Goal: Navigation & Orientation: Find specific page/section

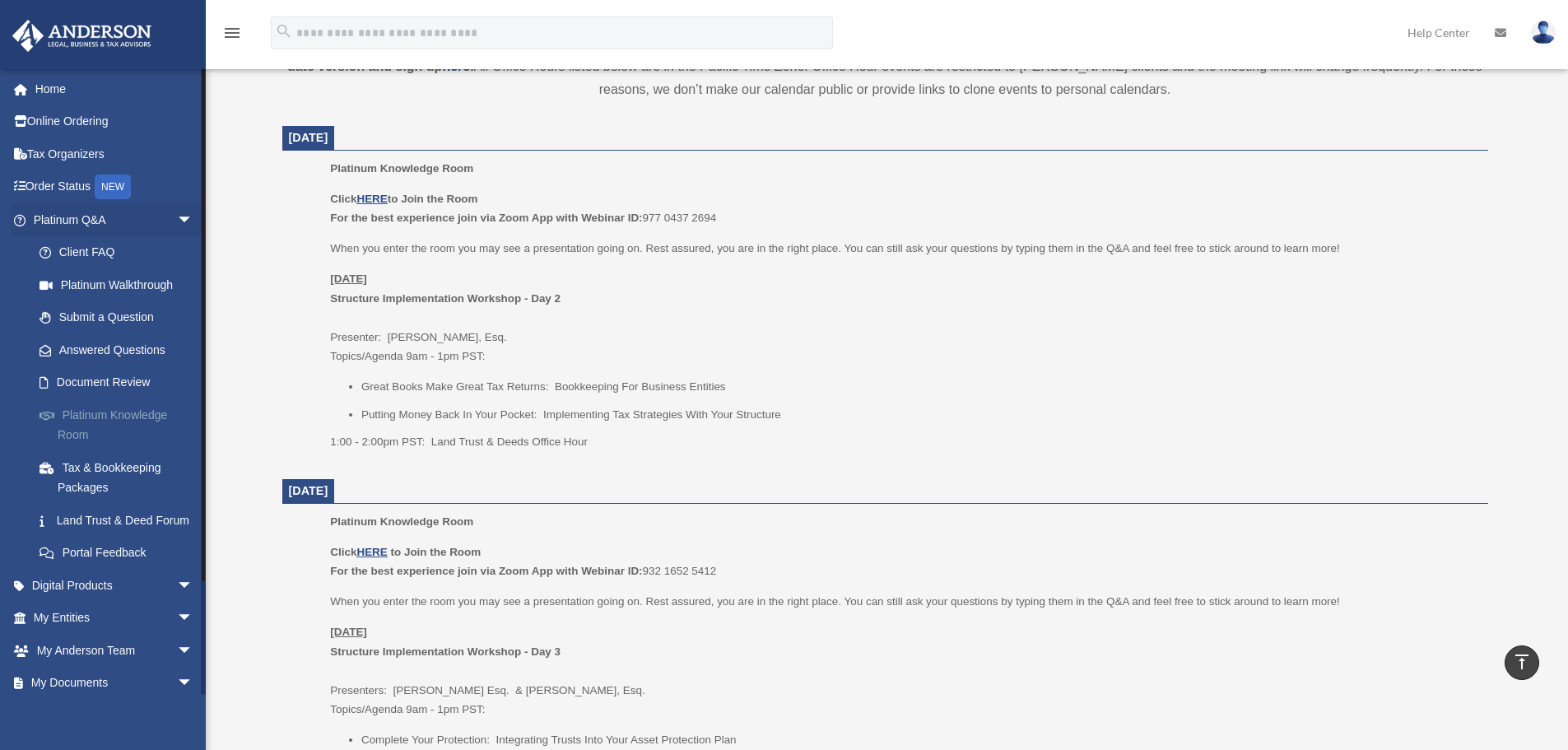
scroll to position [685, 0]
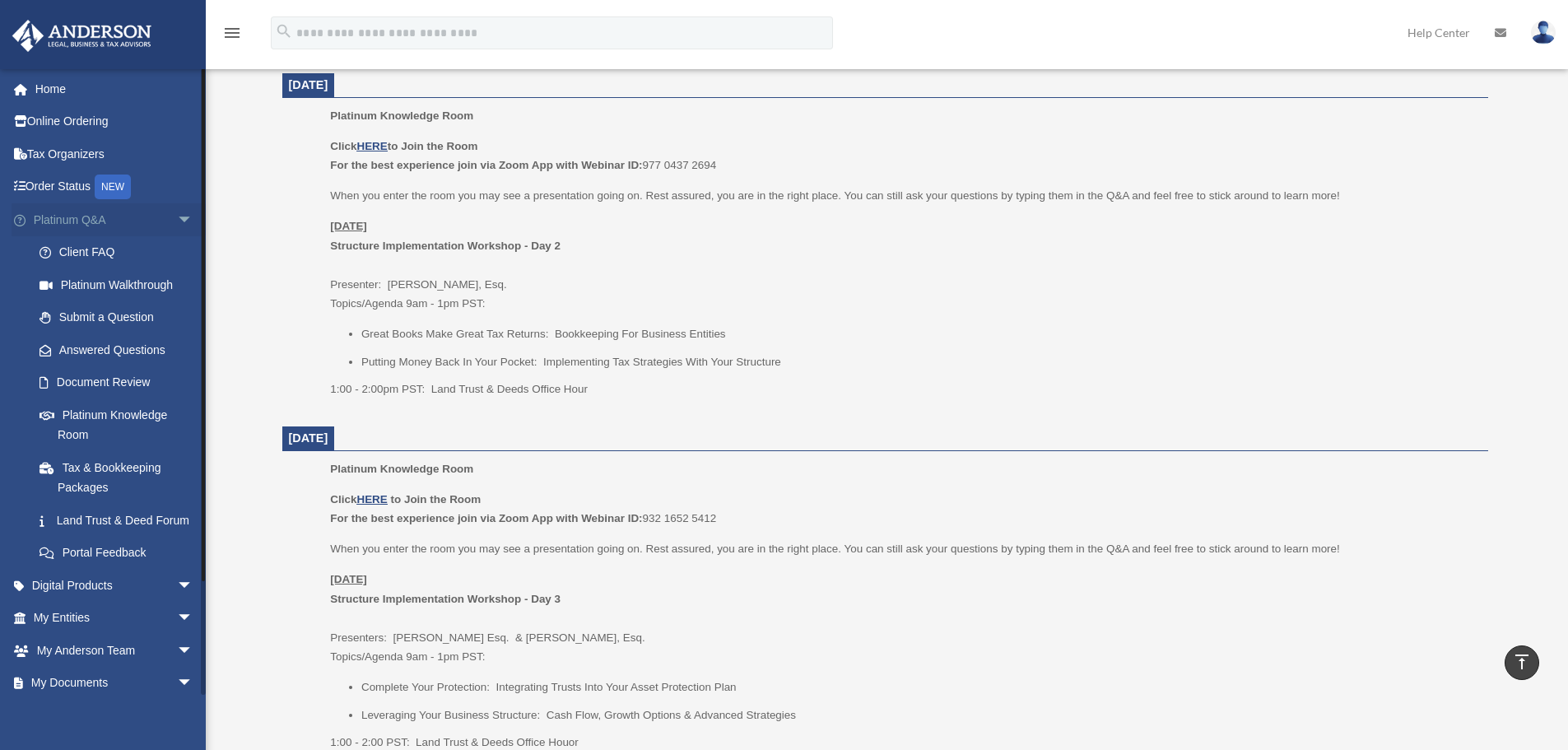
click at [61, 224] on link "Platinum Q&A arrow_drop_down" at bounding box center [115, 220] width 207 height 33
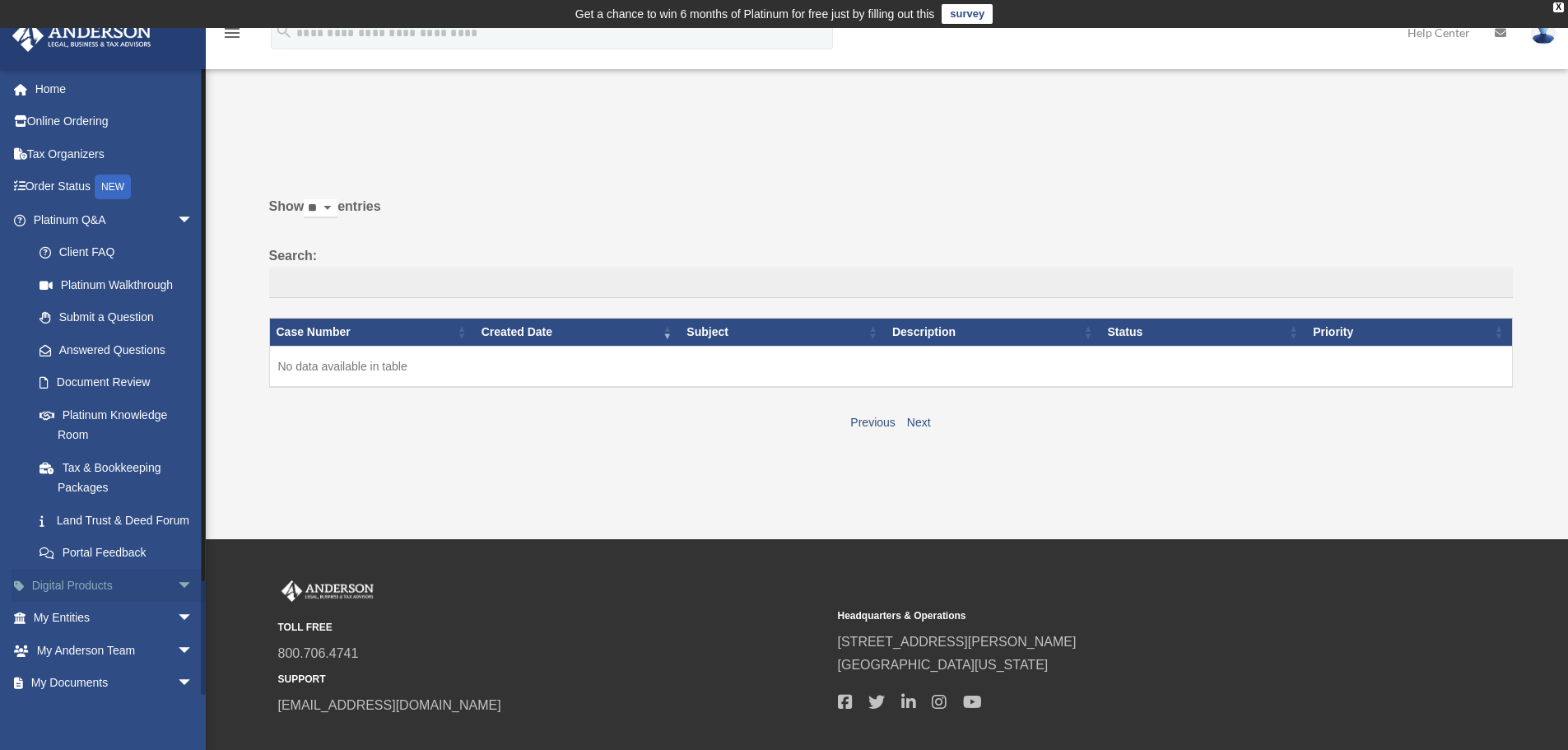
click at [71, 601] on link "Digital Products arrow_drop_down" at bounding box center [115, 585] width 207 height 33
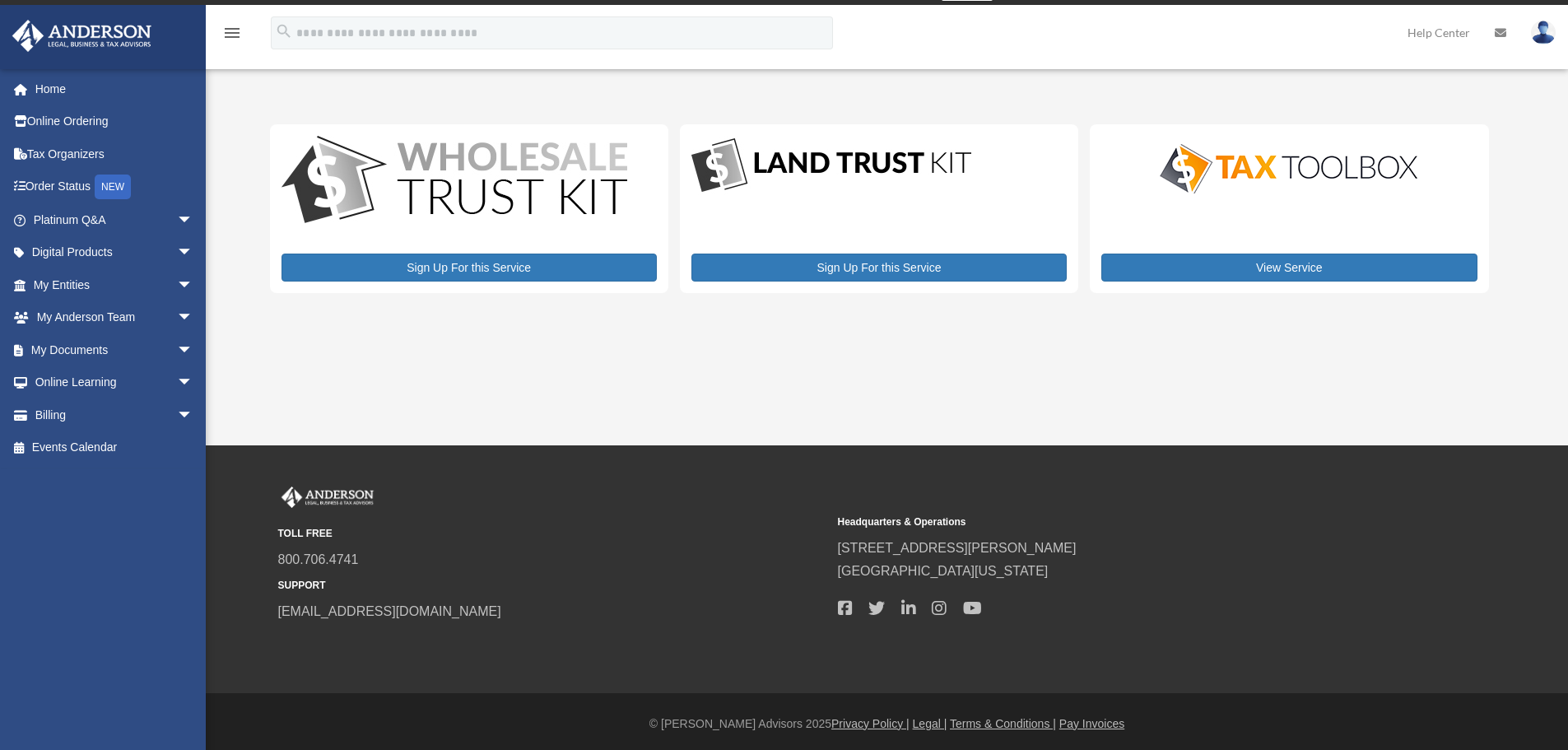
scroll to position [27, 0]
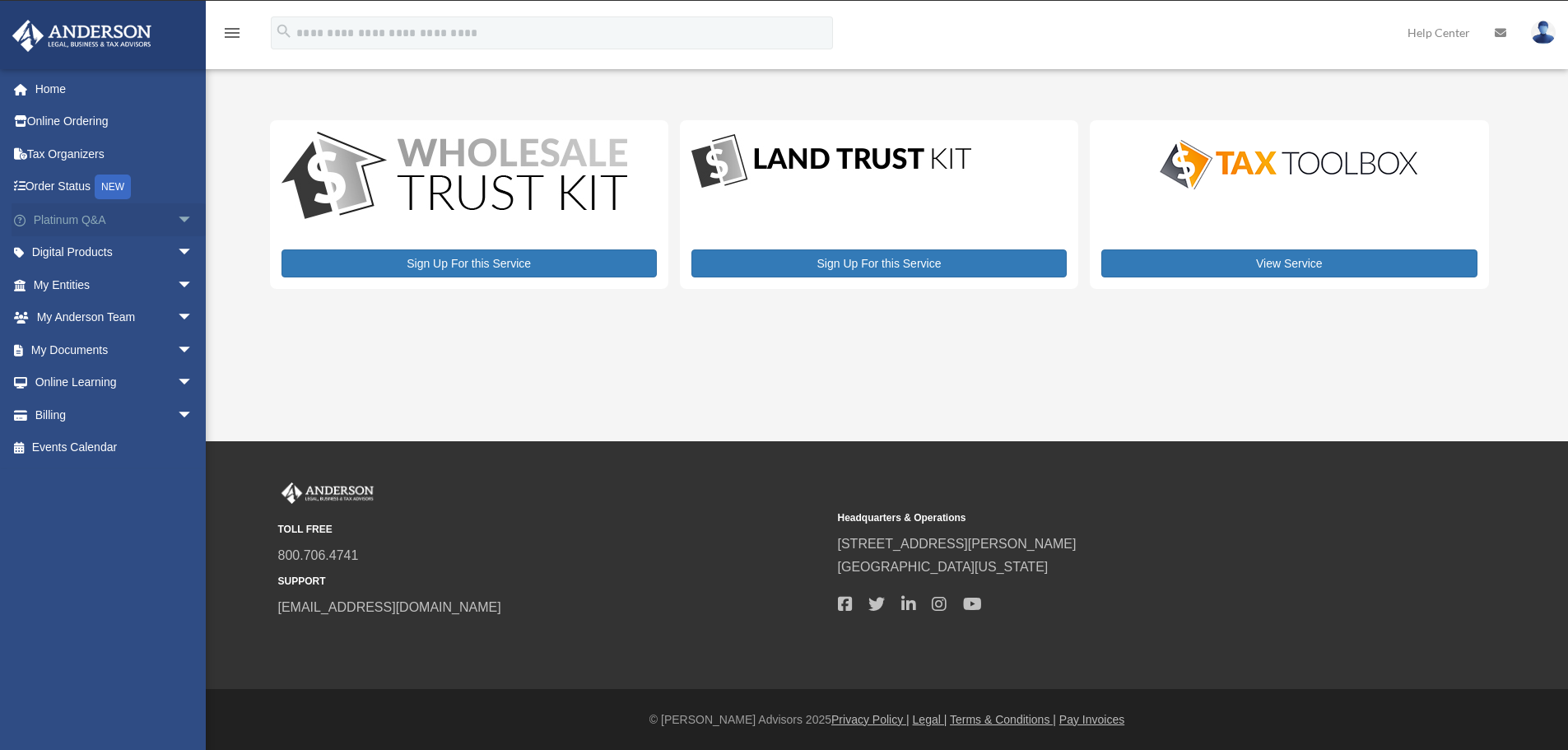
click at [61, 221] on link "Platinum Q&A arrow_drop_down" at bounding box center [115, 220] width 207 height 33
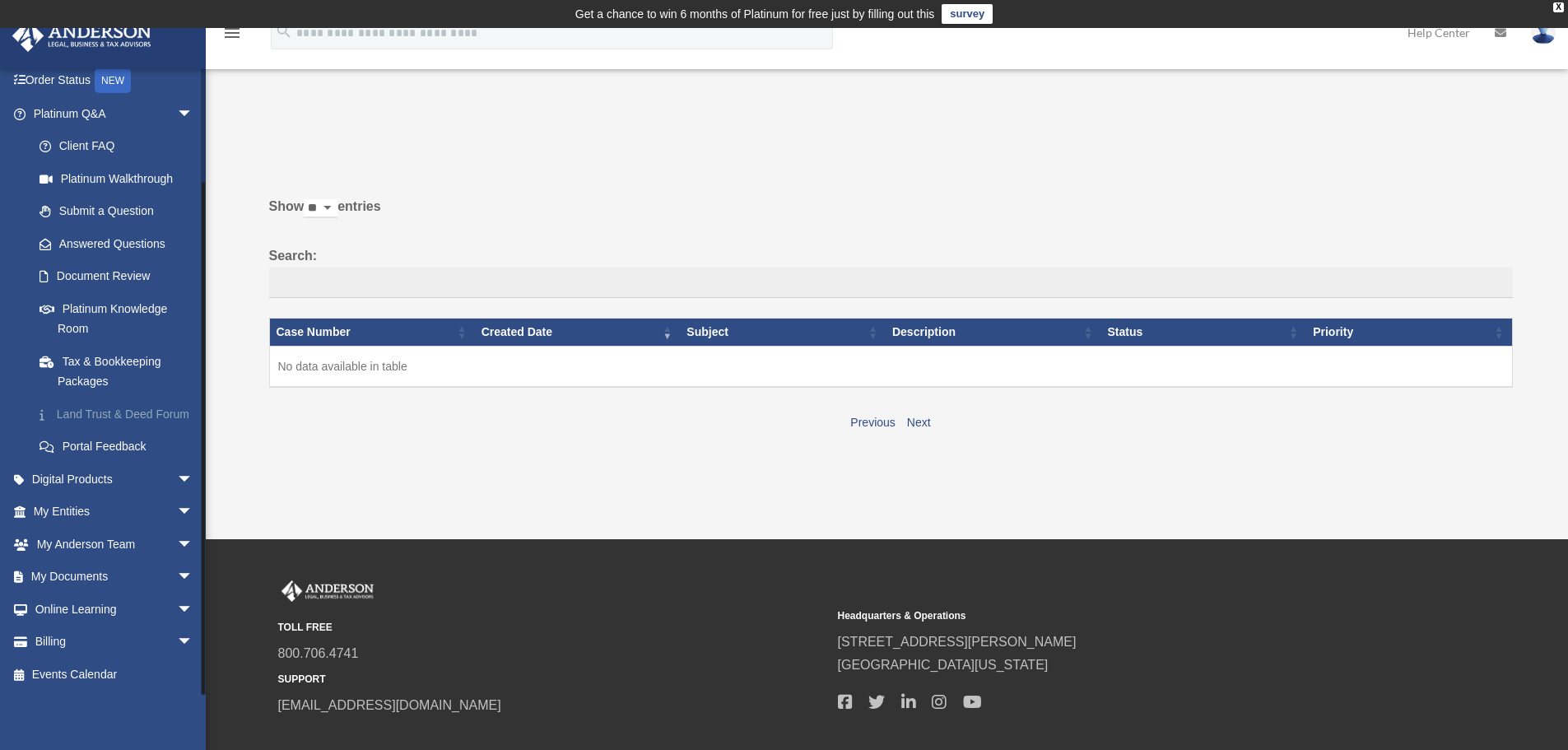
scroll to position [126, 0]
click at [98, 580] on link "My Documents arrow_drop_down" at bounding box center [115, 577] width 207 height 33
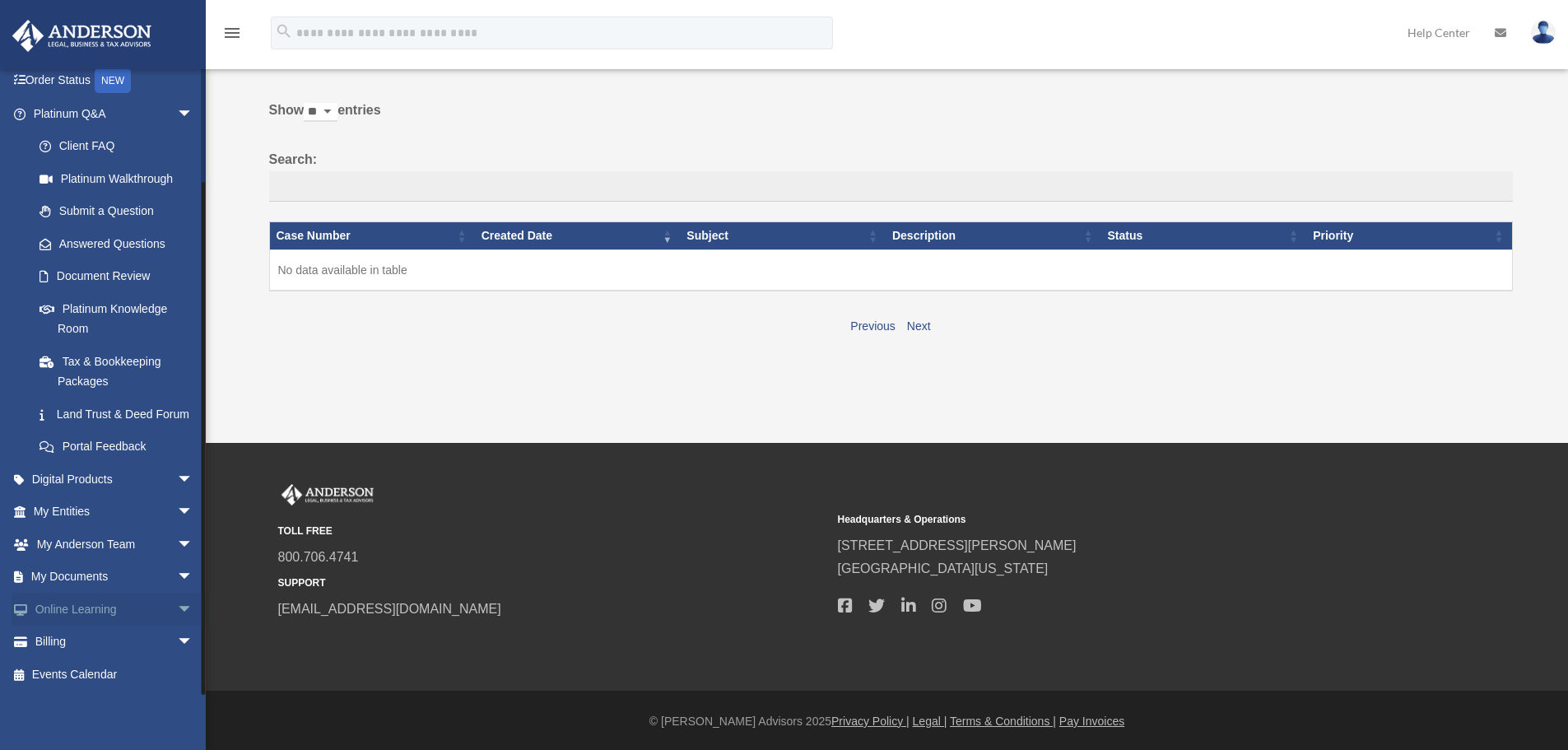
scroll to position [98, 0]
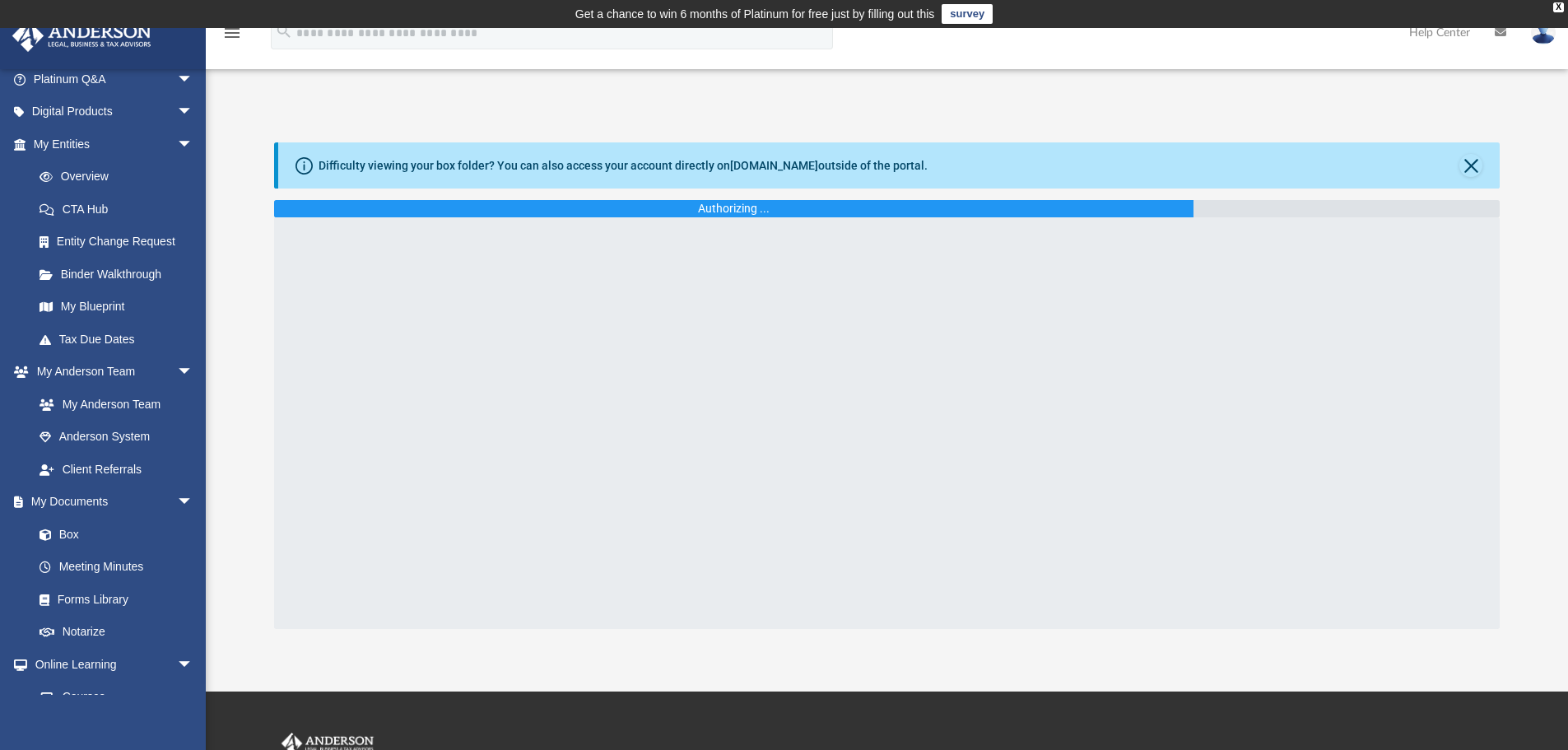
scroll to position [165, 0]
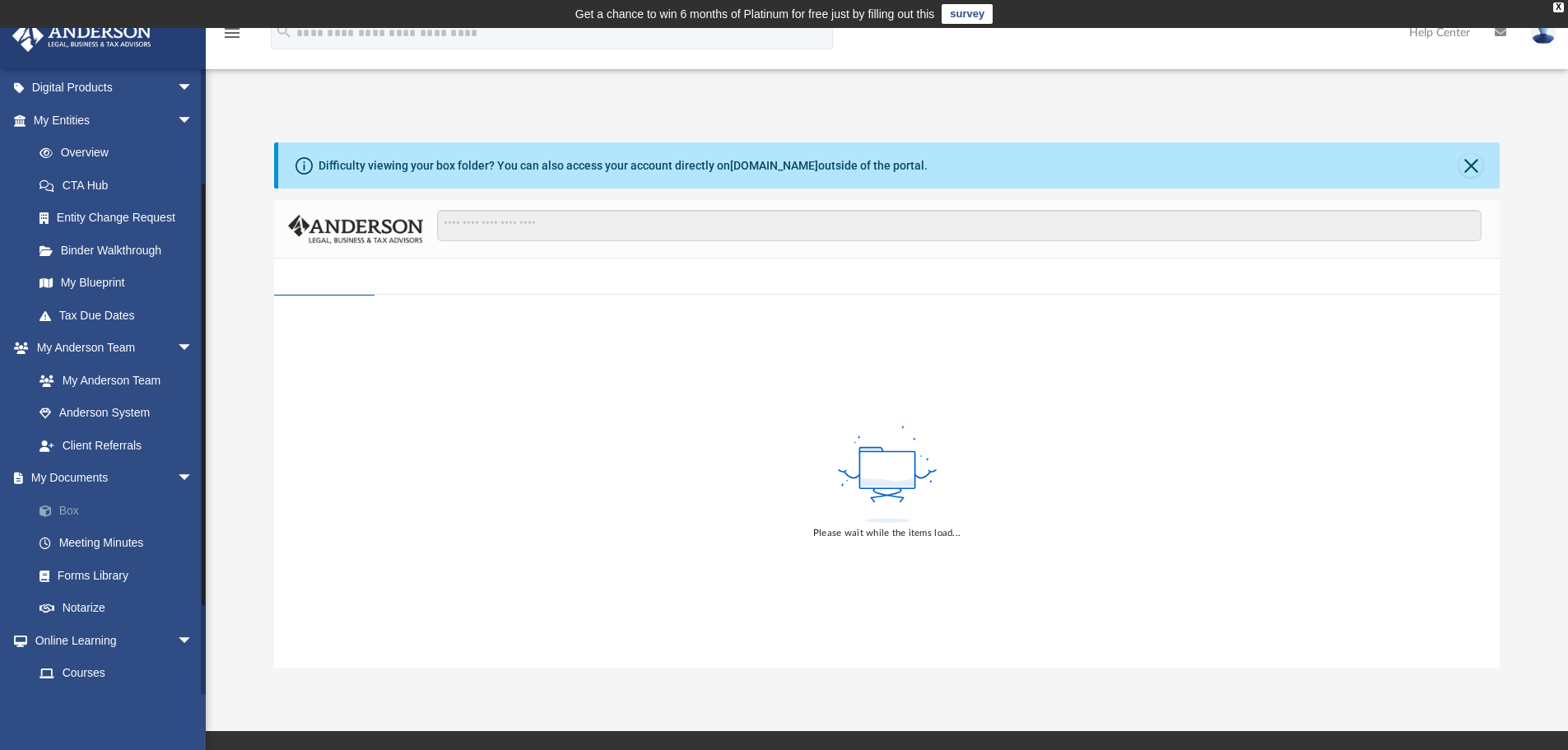
click at [66, 508] on link "Box" at bounding box center [120, 510] width 195 height 33
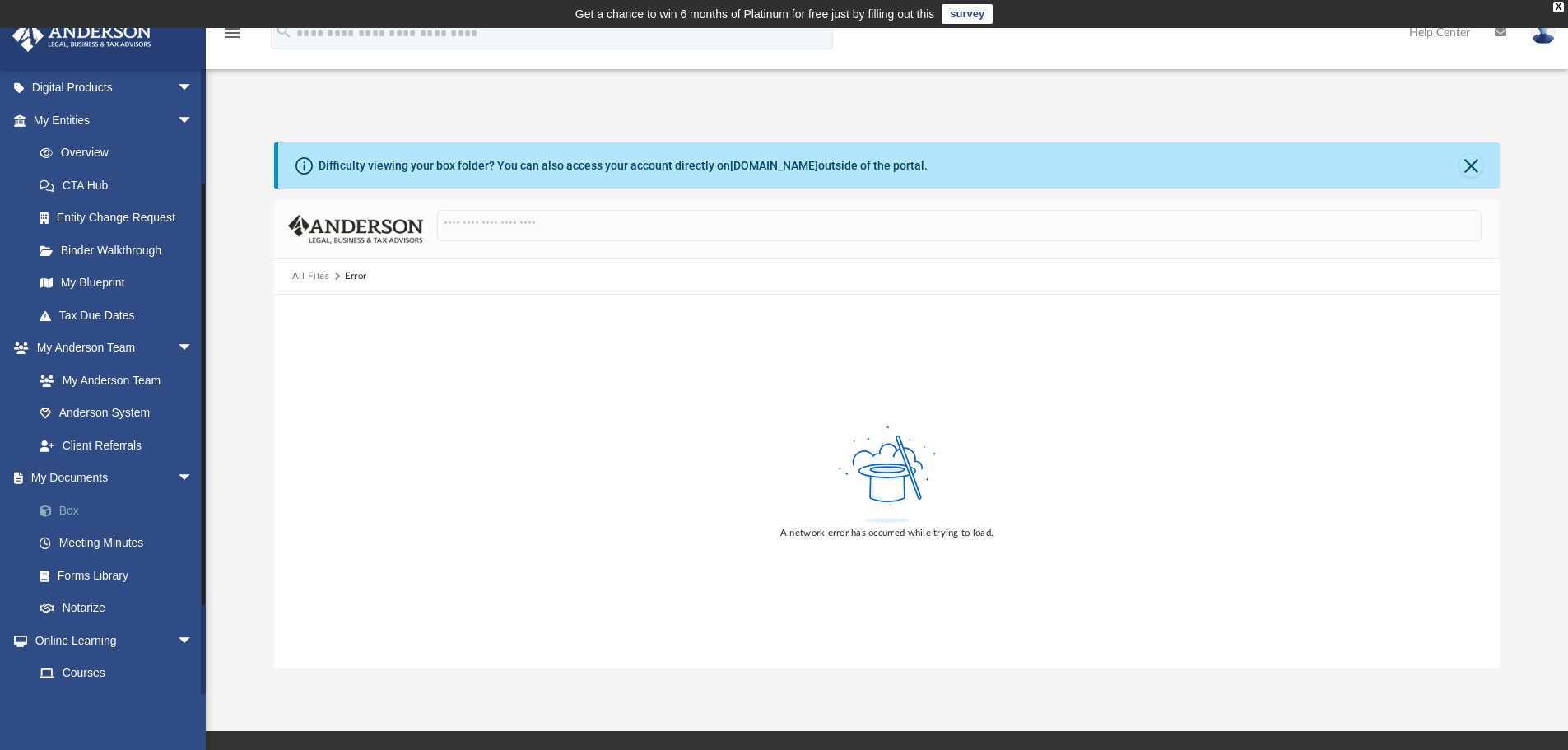
click at [83, 510] on link "Box" at bounding box center [120, 510] width 195 height 33
click at [66, 510] on link "Box" at bounding box center [120, 510] width 195 height 33
click at [57, 507] on span at bounding box center [54, 510] width 11 height 12
click at [77, 482] on link "My Documents arrow_drop_down" at bounding box center [115, 478] width 207 height 33
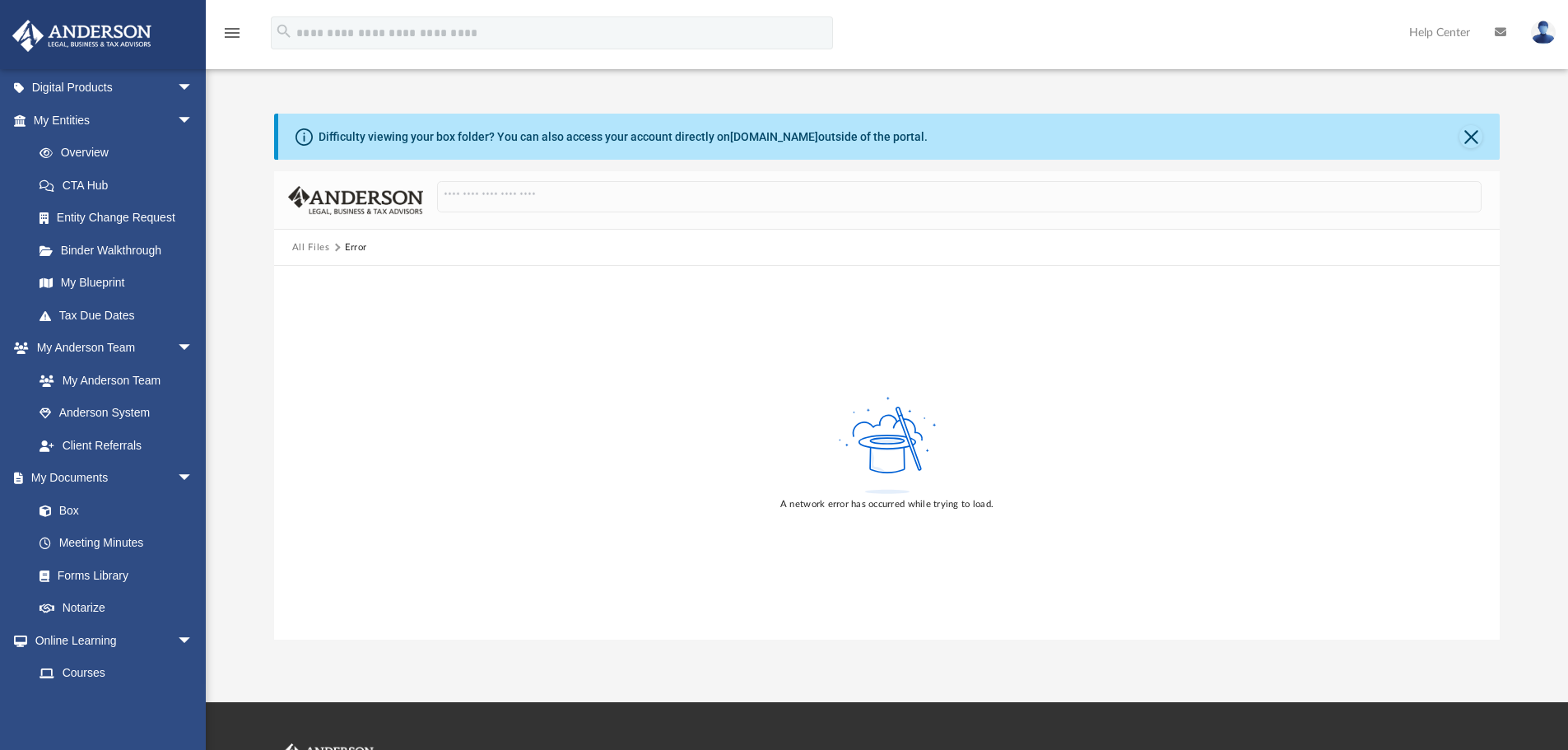
scroll to position [0, 0]
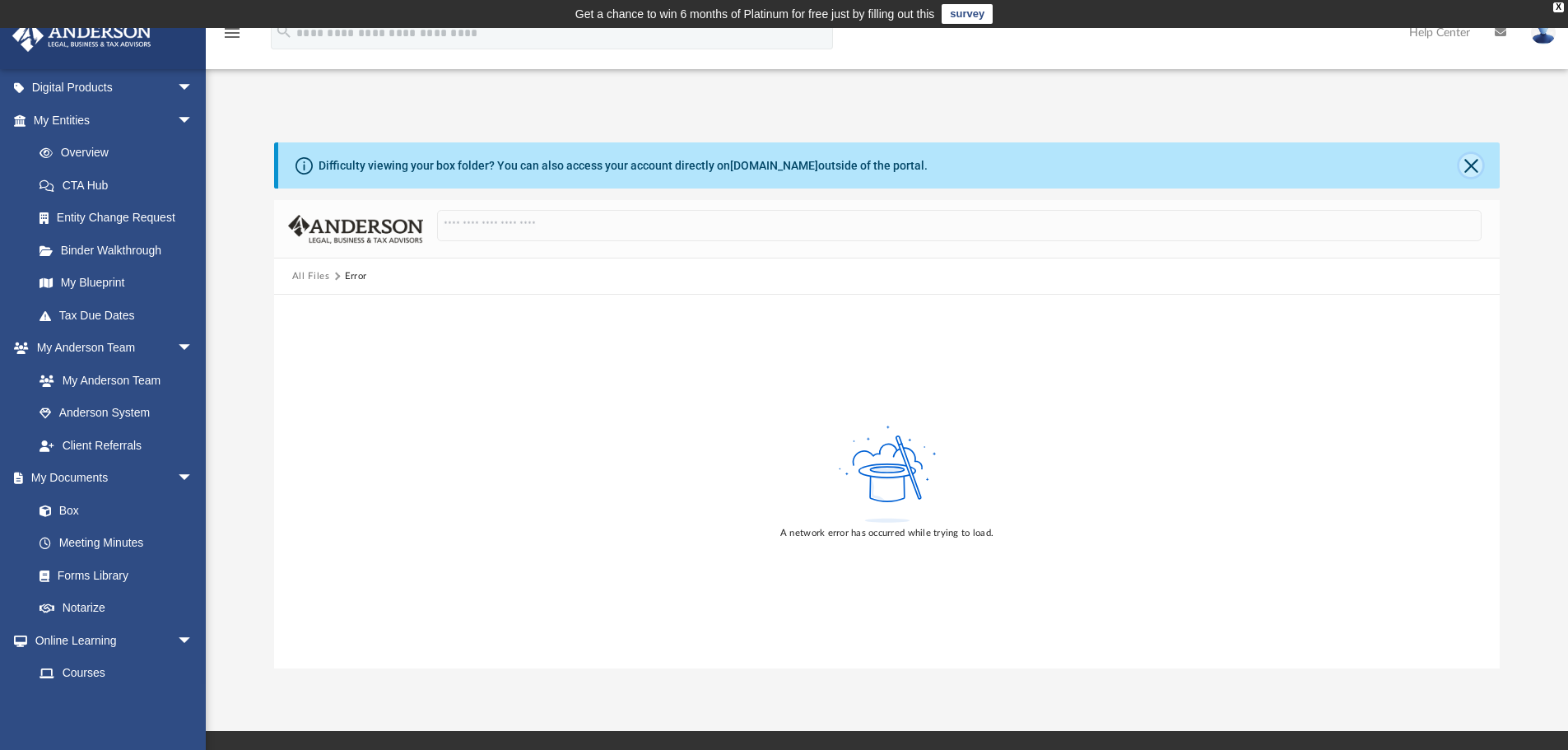
click at [1474, 173] on button "Close" at bounding box center [1470, 165] width 23 height 23
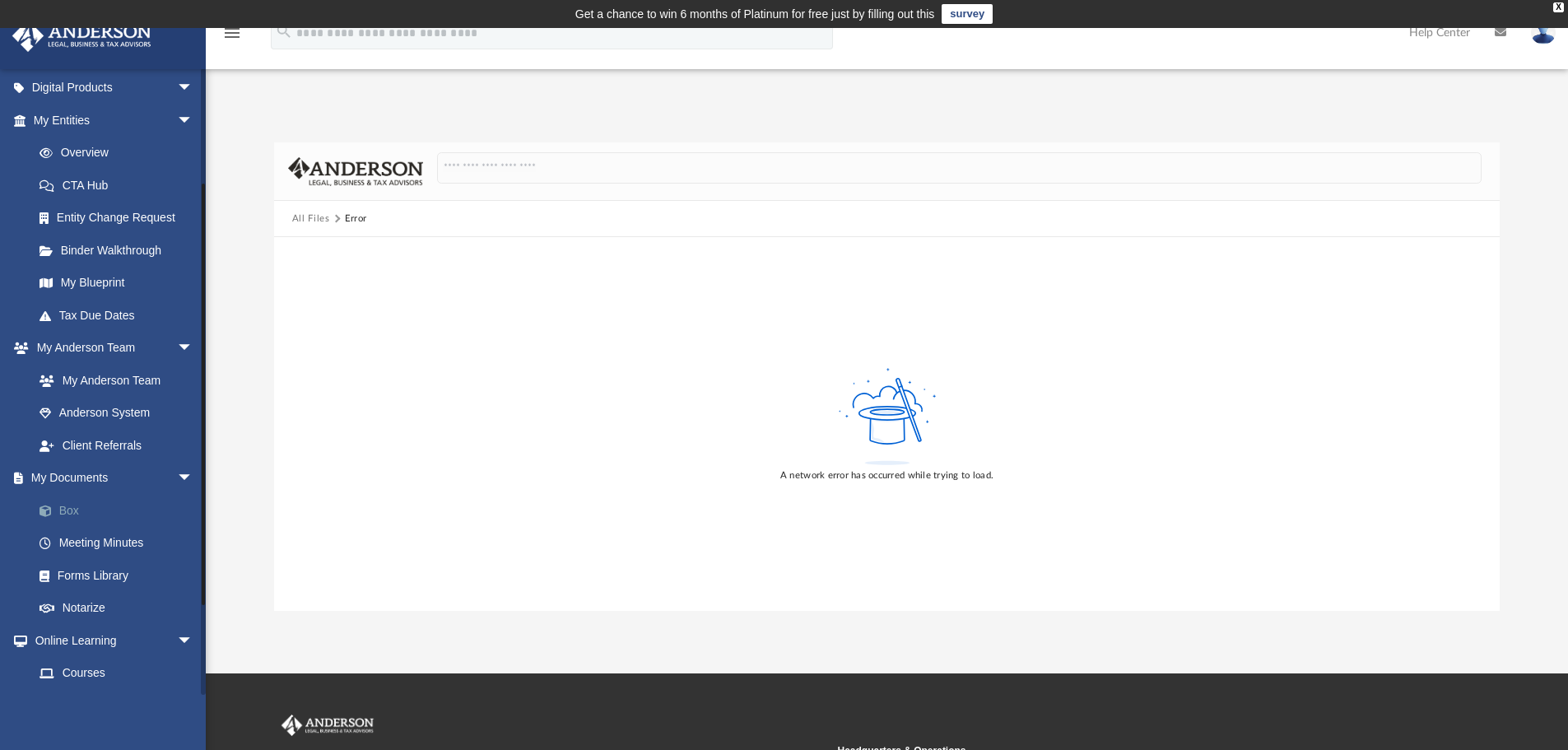
click at [78, 513] on link "Box" at bounding box center [120, 510] width 195 height 33
click at [71, 513] on link "Box" at bounding box center [120, 510] width 195 height 33
